Goal: Transaction & Acquisition: Book appointment/travel/reservation

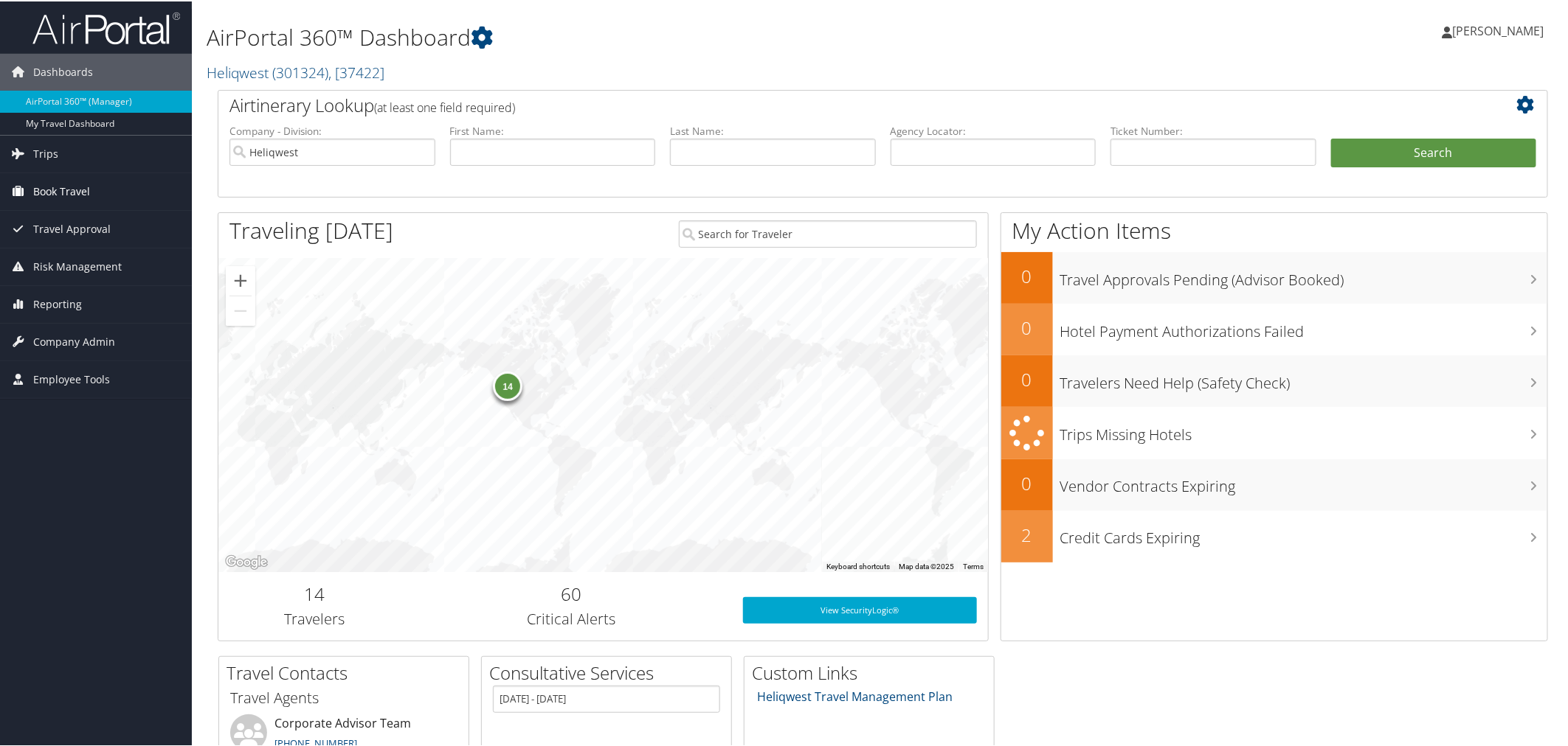
click at [69, 188] on span "Book Travel" at bounding box center [62, 190] width 57 height 37
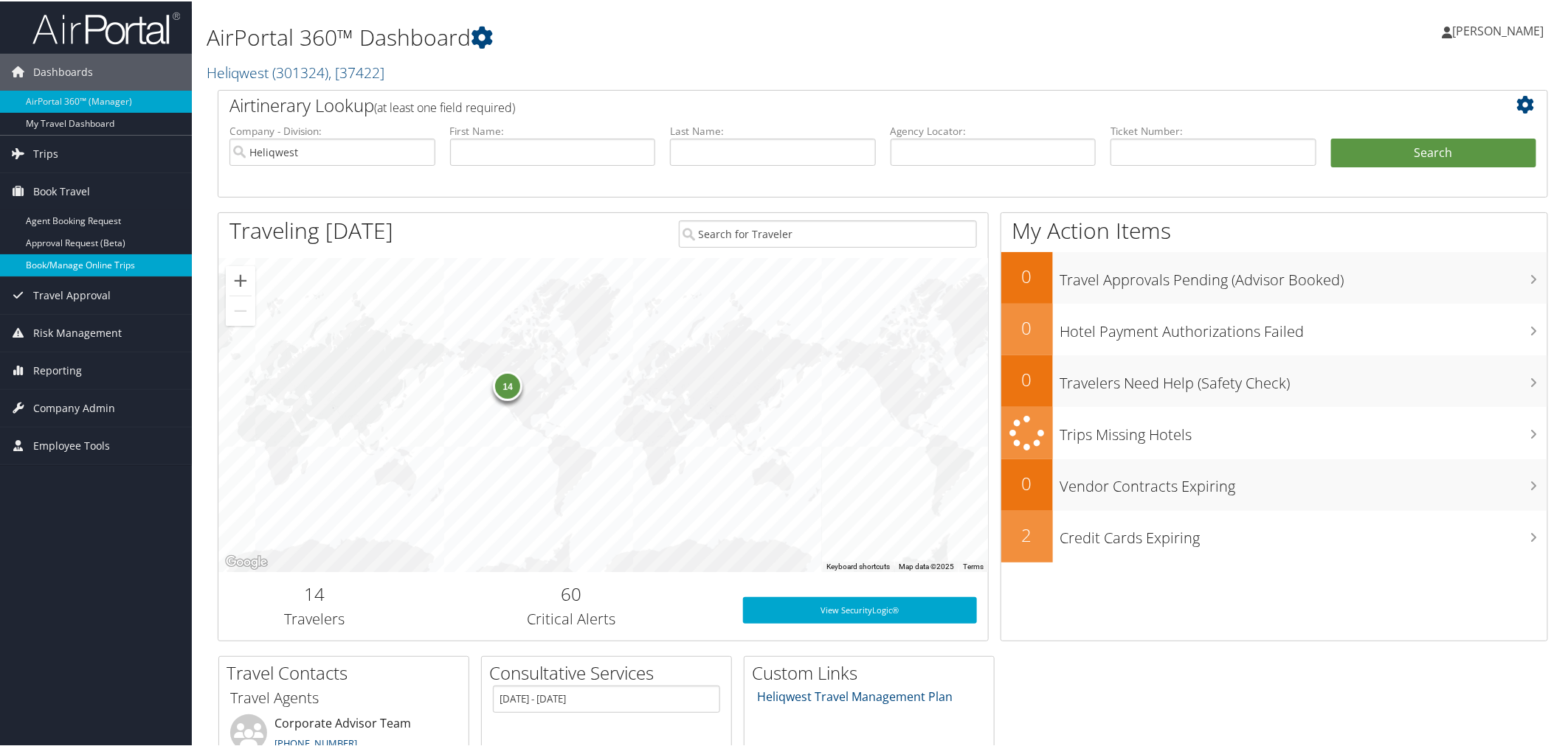
click at [75, 261] on link "Book/Manage Online Trips" at bounding box center [95, 263] width 191 height 22
